Goal: Task Accomplishment & Management: Manage account settings

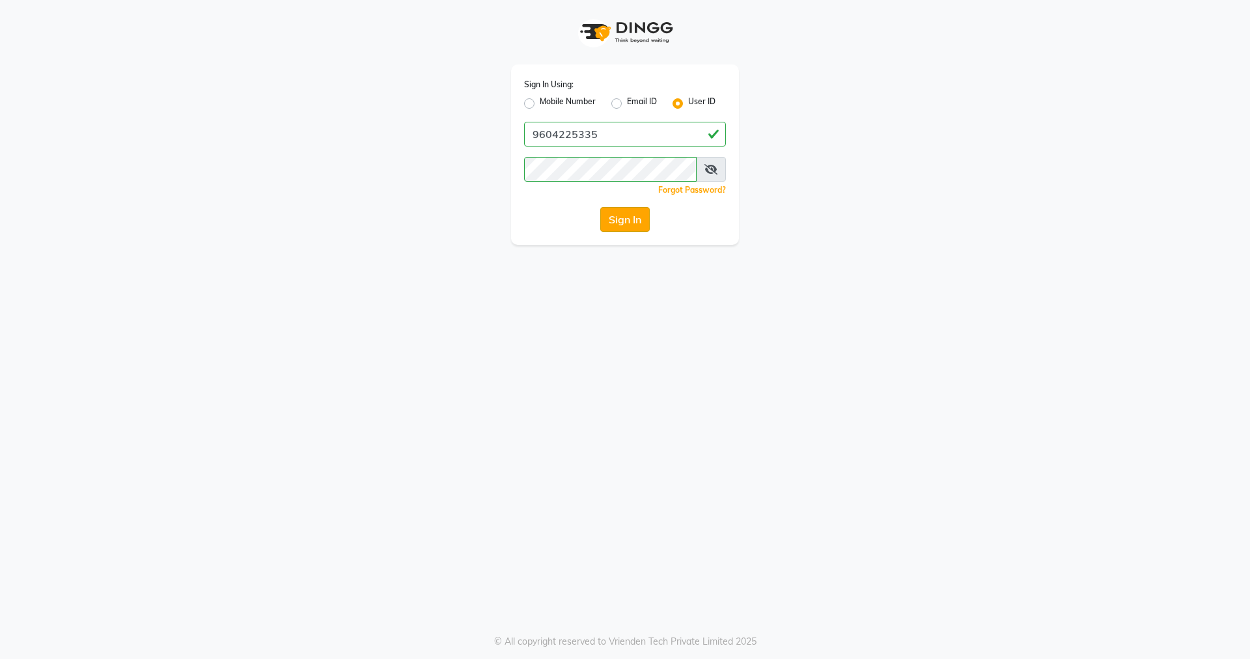
click at [624, 216] on button "Sign In" at bounding box center [624, 219] width 49 height 25
click at [624, 214] on button "Sign In" at bounding box center [624, 219] width 49 height 25
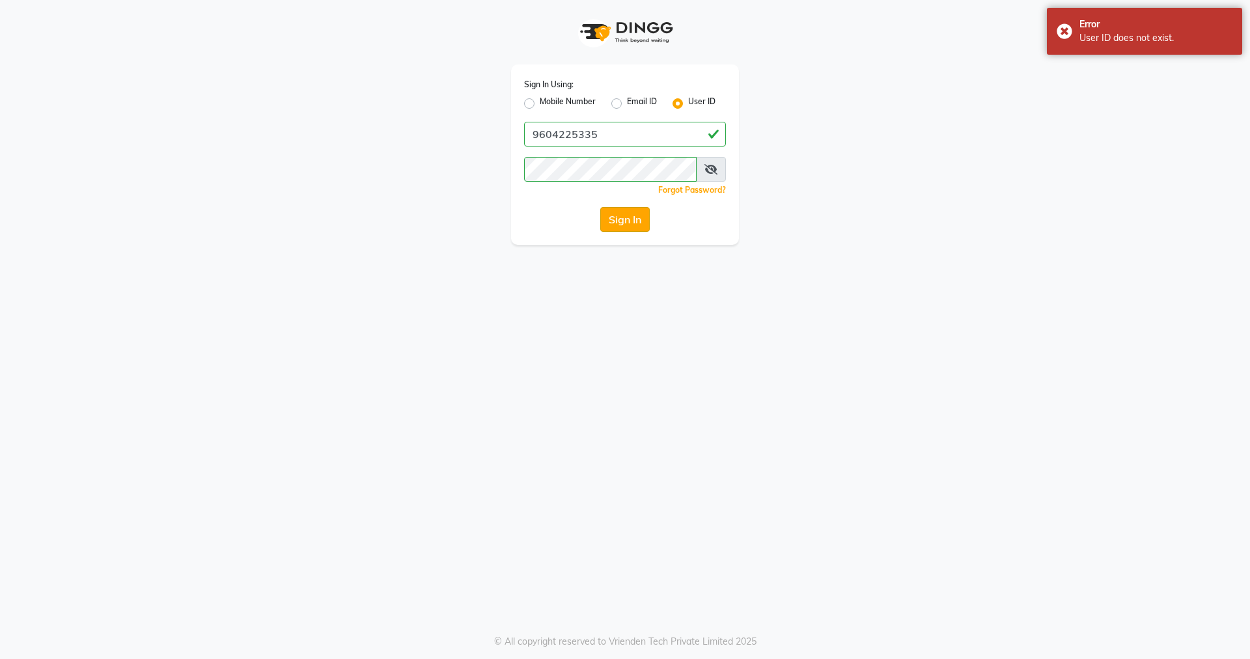
click at [624, 217] on button "Sign In" at bounding box center [624, 219] width 49 height 25
click at [625, 216] on button "Sign In" at bounding box center [624, 219] width 49 height 25
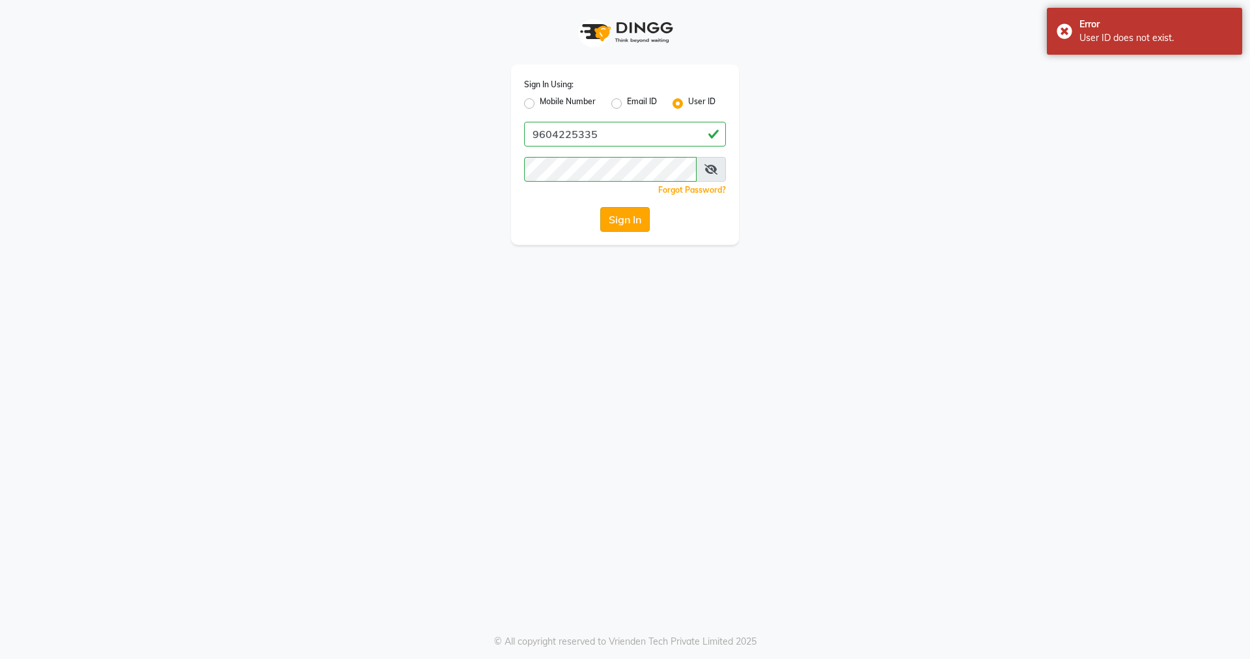
click at [626, 216] on button "Sign In" at bounding box center [624, 219] width 49 height 25
click at [626, 217] on div "Sign In" at bounding box center [625, 219] width 202 height 25
click at [626, 217] on button "Sign In" at bounding box center [624, 219] width 49 height 25
click at [626, 218] on button "Sign In" at bounding box center [624, 219] width 49 height 25
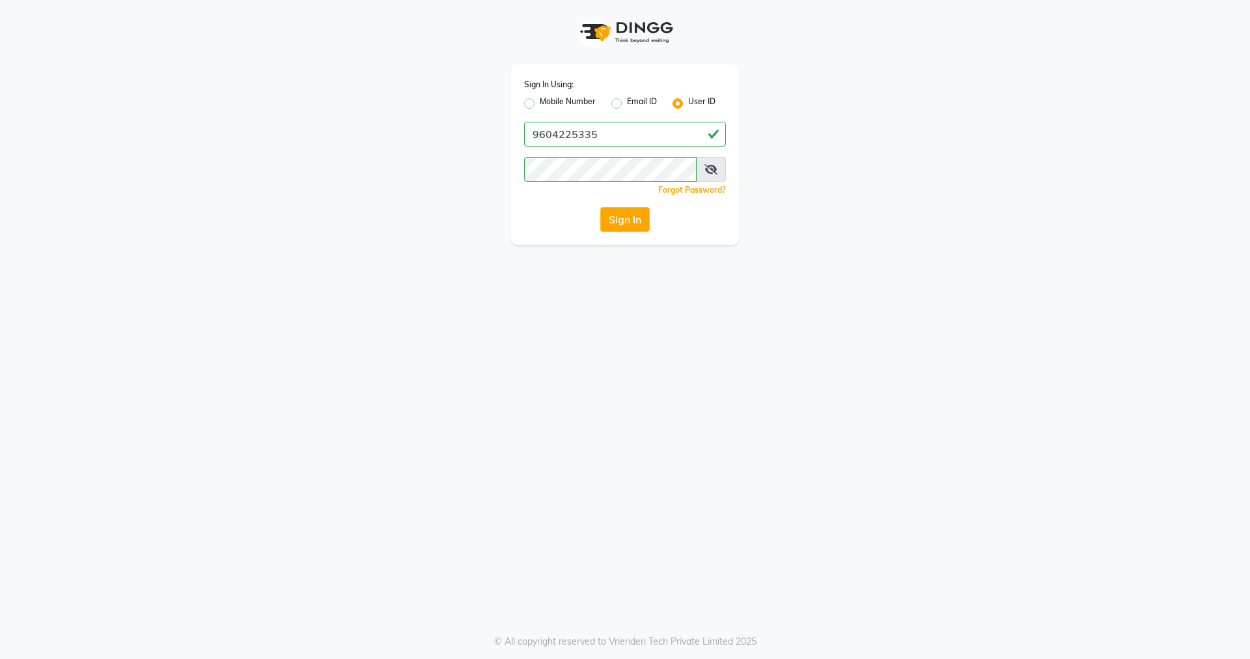
click at [540, 98] on label "Mobile Number" at bounding box center [568, 104] width 56 height 16
click at [540, 98] on input "Mobile Number" at bounding box center [544, 100] width 8 height 8
radio input "true"
radio input "false"
click at [611, 217] on button "Sign In" at bounding box center [624, 219] width 49 height 25
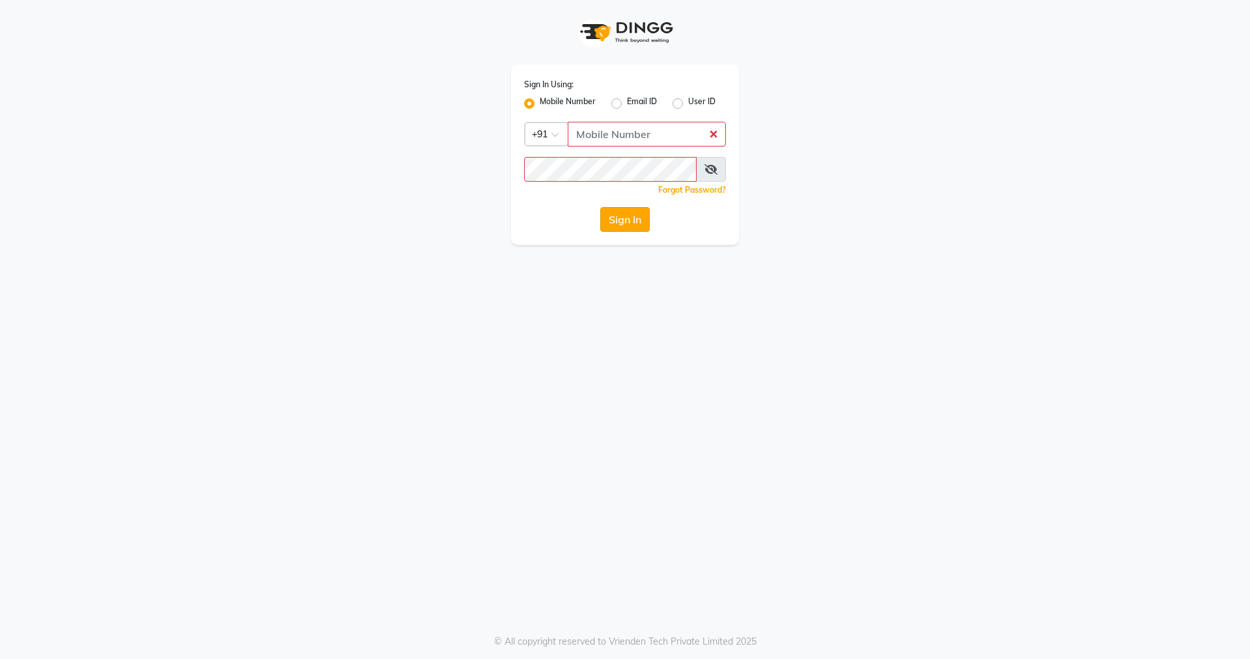
click at [611, 217] on button "Sign In" at bounding box center [624, 219] width 49 height 25
type input "9604225335"
click at [626, 213] on button "Sign In" at bounding box center [624, 219] width 49 height 25
